Goal: Task Accomplishment & Management: Use online tool/utility

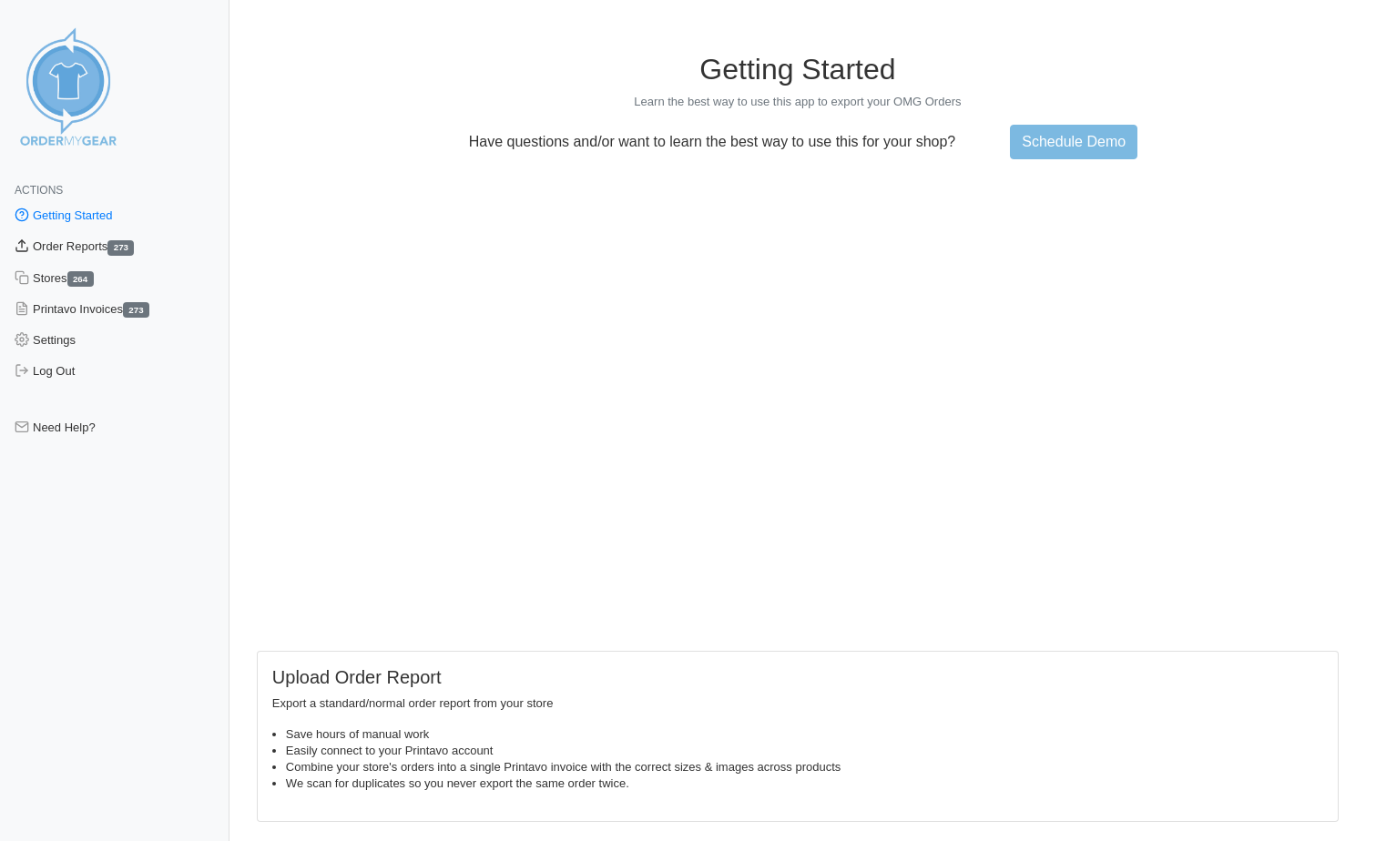
click at [63, 245] on link "Order Reports 273" at bounding box center [114, 246] width 229 height 31
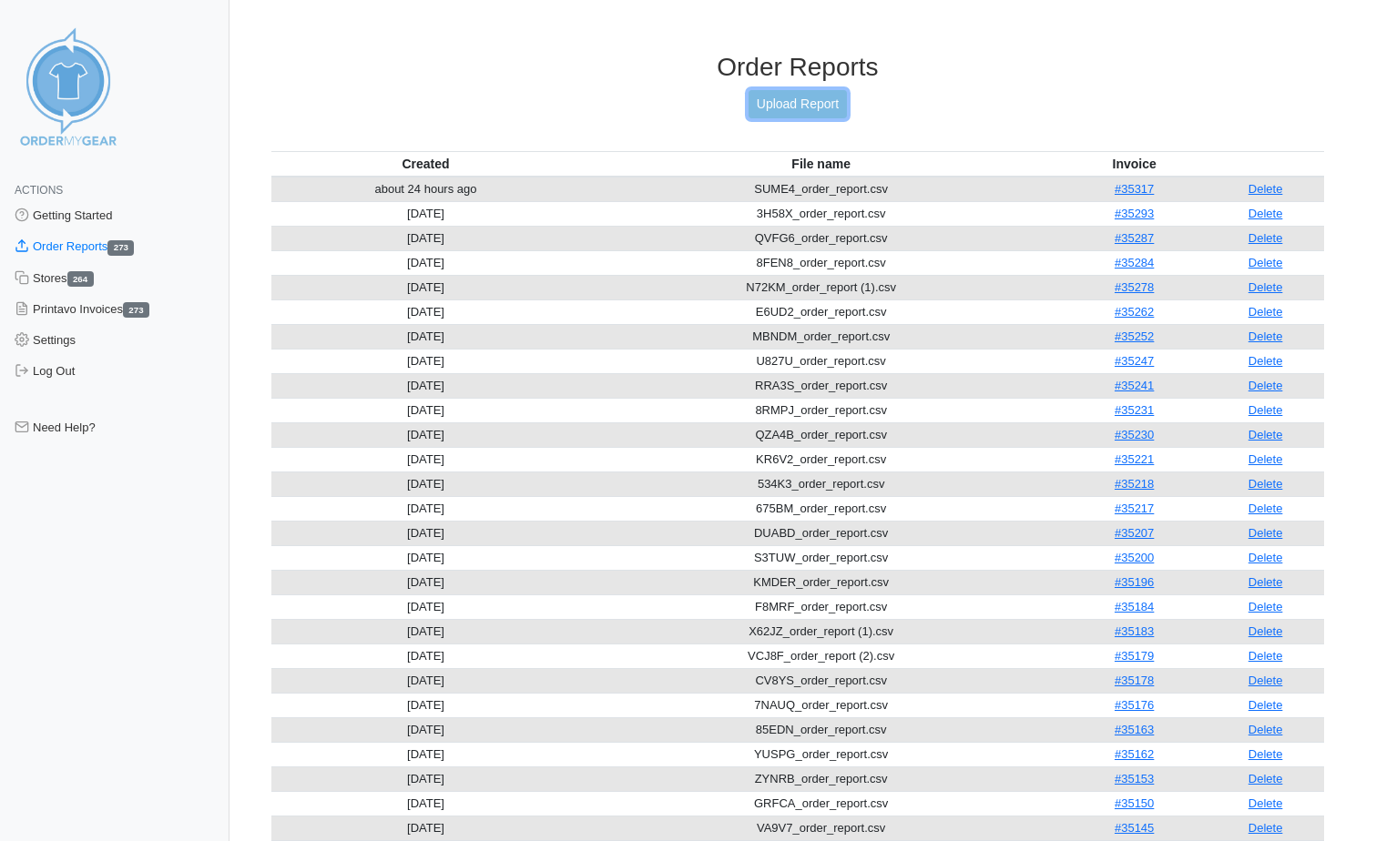
click at [790, 109] on link "Upload Report" at bounding box center [798, 104] width 98 height 28
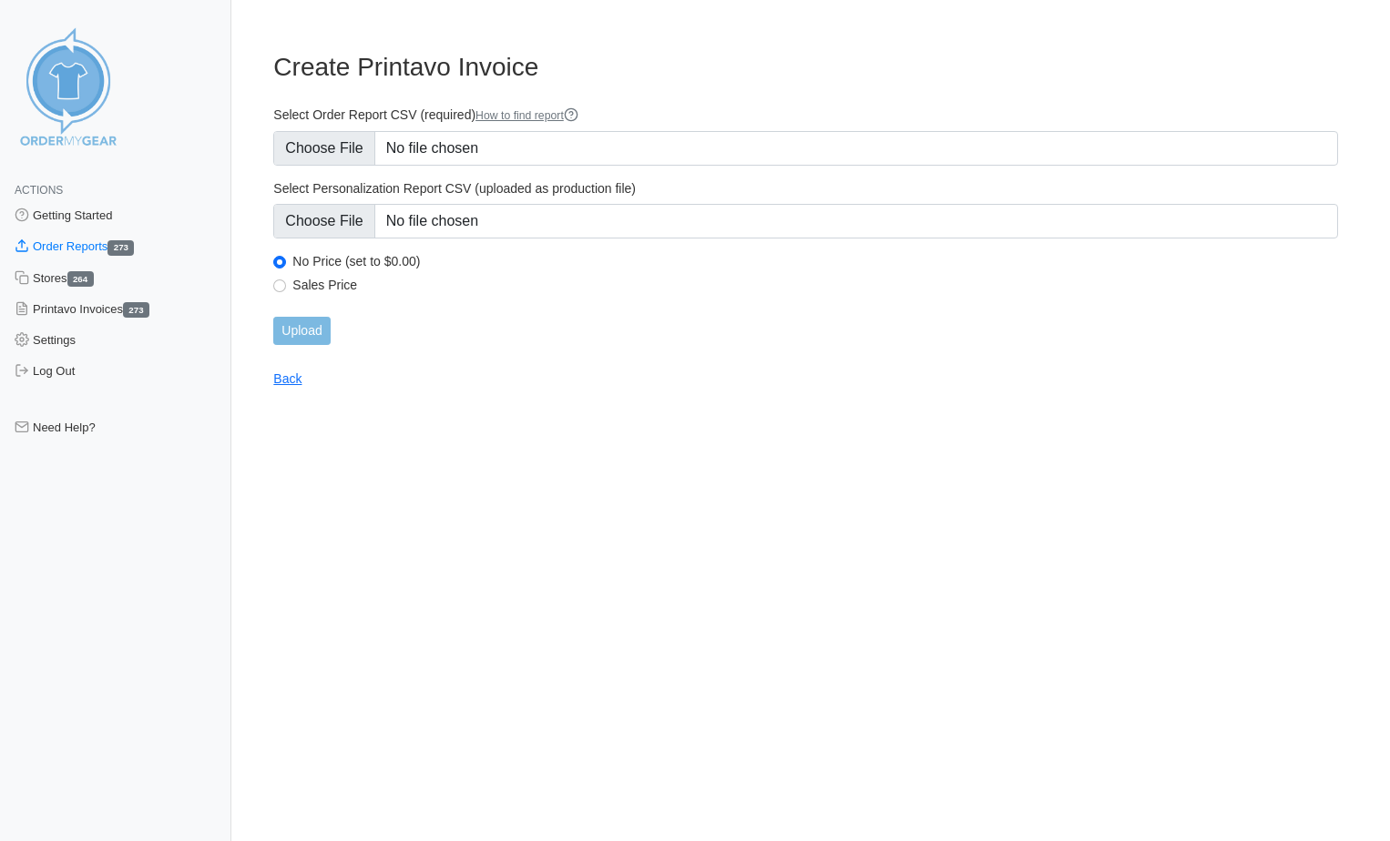
type input "C:\fakepath\C2RGS_order_report.csv"
click at [321, 331] on input "Upload" at bounding box center [301, 331] width 56 height 28
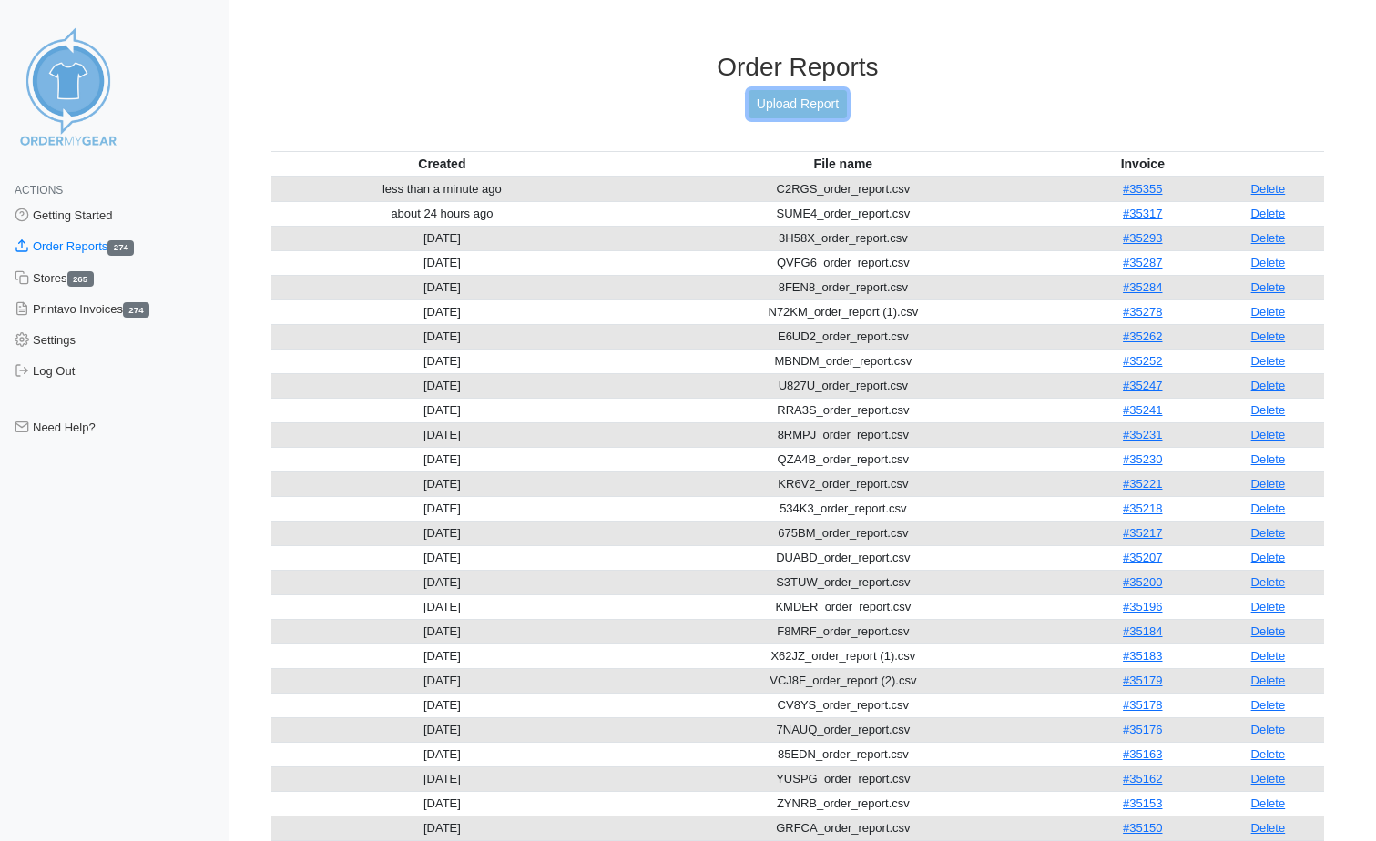
click at [766, 103] on link "Upload Report" at bounding box center [798, 104] width 98 height 28
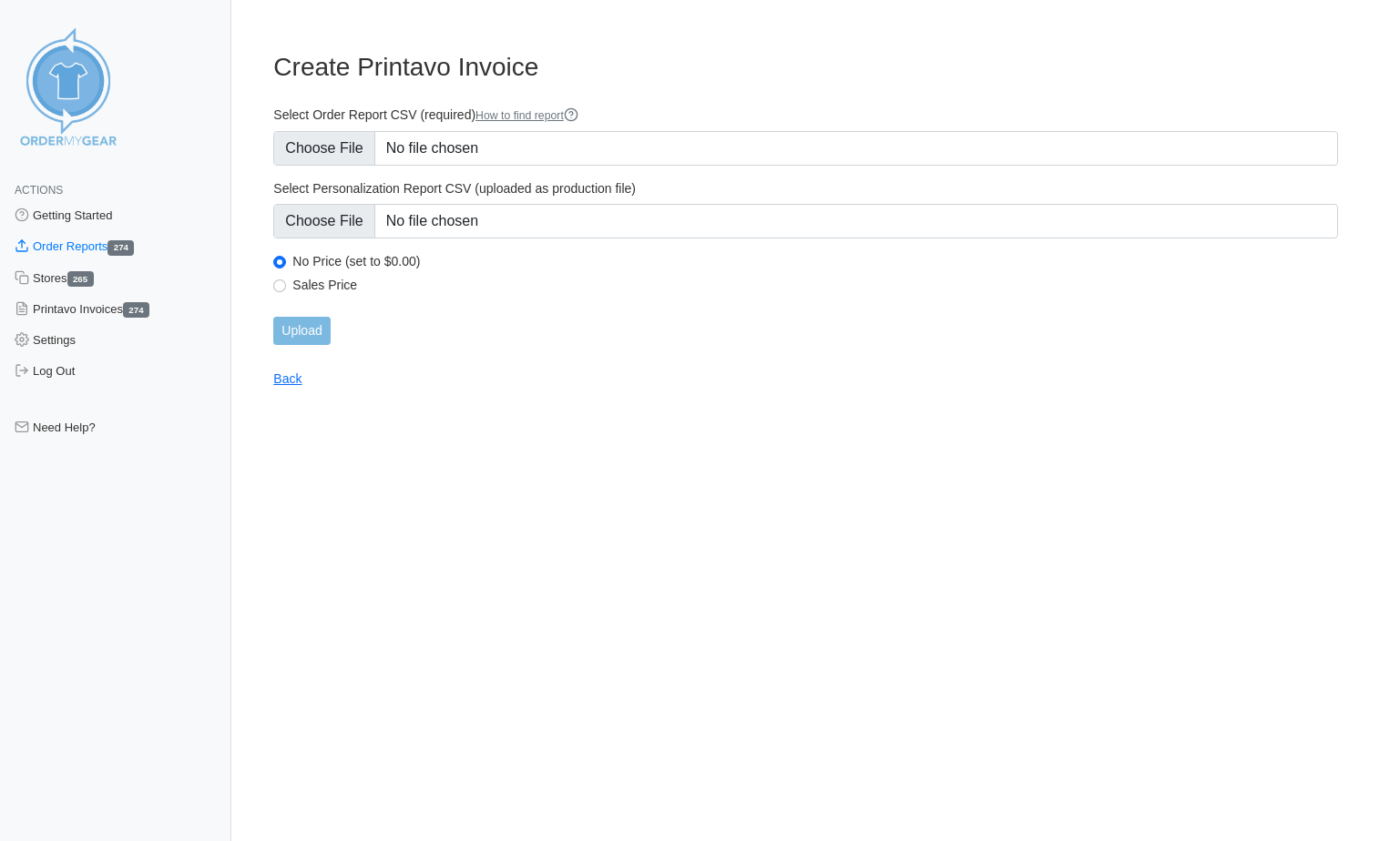
type input "C:\fakepath\AR6EB_order_report.csv"
click at [320, 336] on input "Upload" at bounding box center [301, 331] width 56 height 28
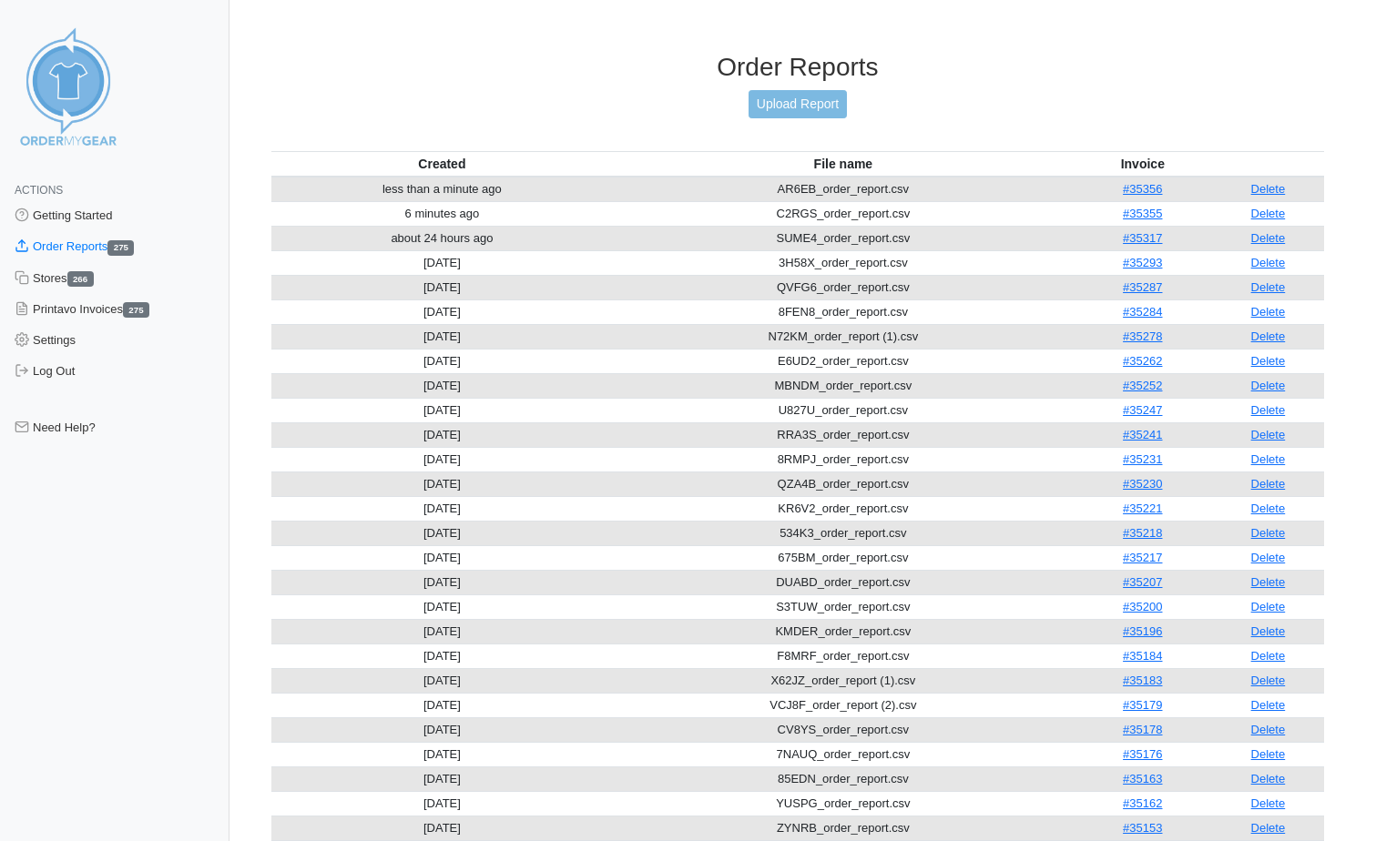
click at [1289, 188] on td "Delete" at bounding box center [1268, 189] width 112 height 25
click at [1271, 188] on link "Delete" at bounding box center [1268, 189] width 35 height 14
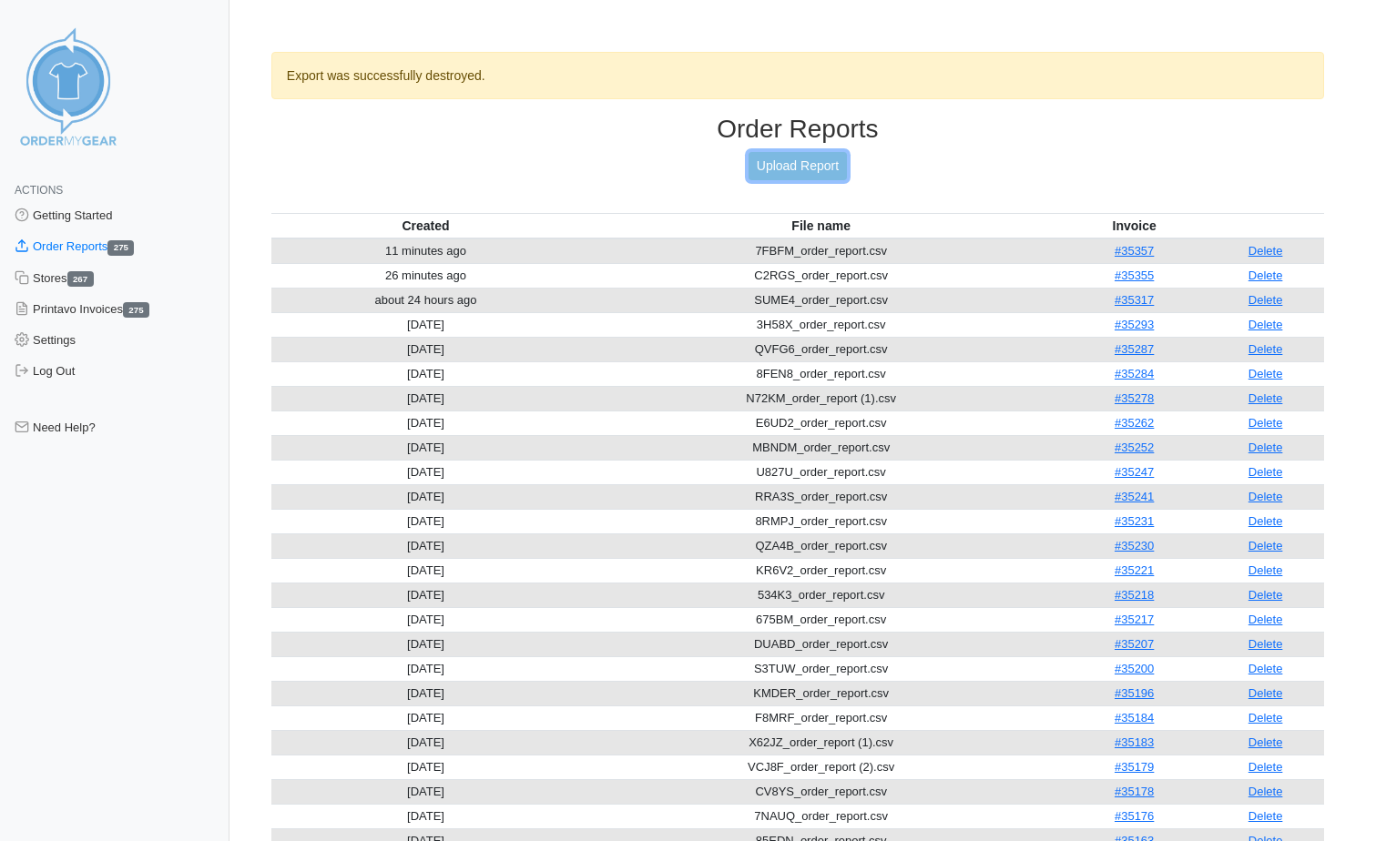
click at [776, 165] on link "Upload Report" at bounding box center [798, 166] width 98 height 28
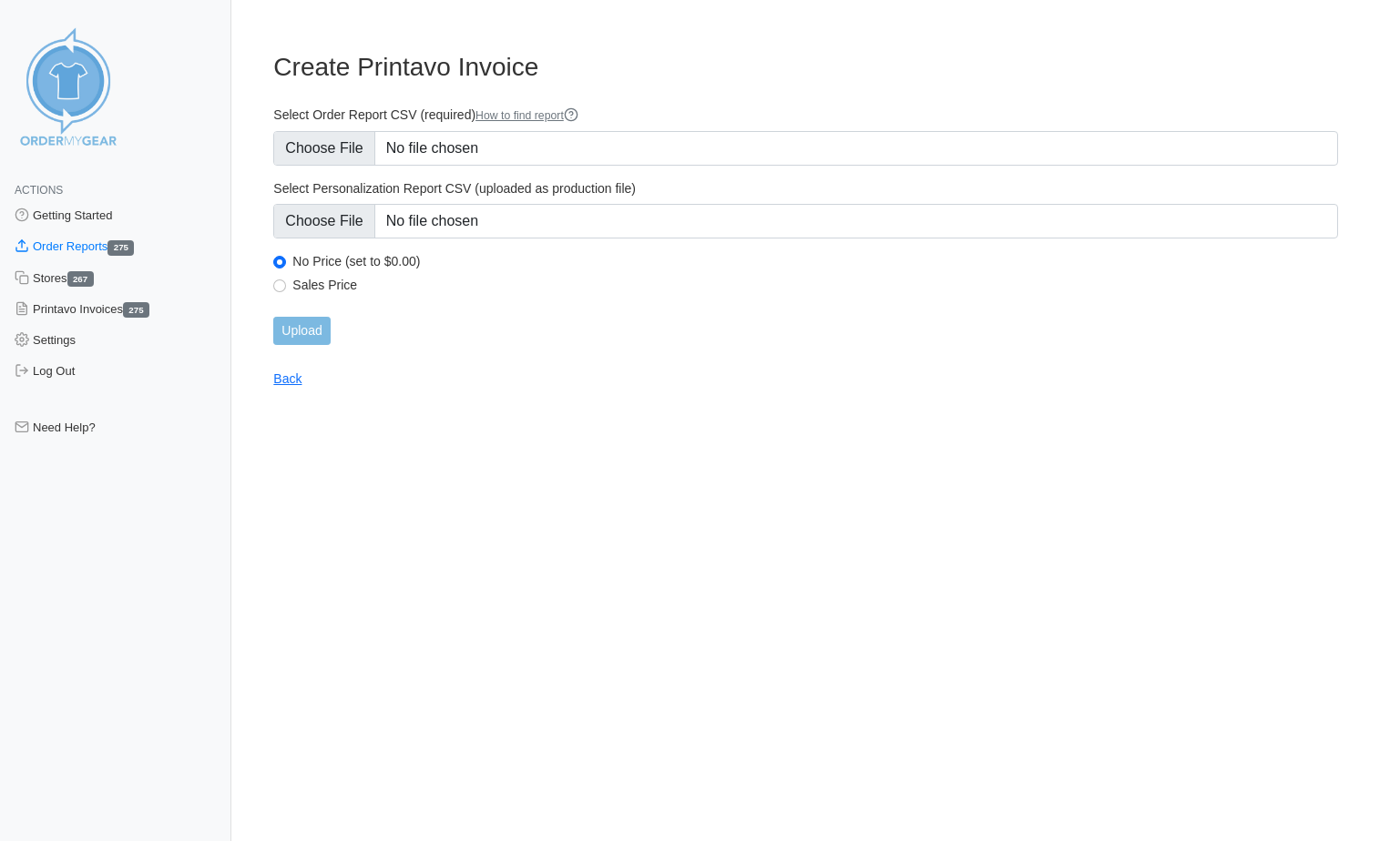
type input "C:\fakepath\AR6EB_order_report.csv"
click at [324, 337] on input "Upload" at bounding box center [301, 331] width 56 height 28
